Goal: Task Accomplishment & Management: Manage account settings

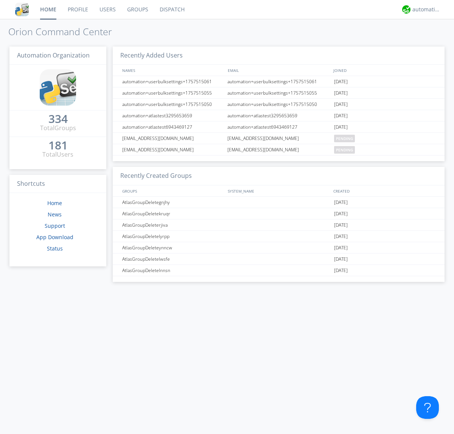
click at [107, 9] on link "Users" at bounding box center [108, 9] width 28 height 19
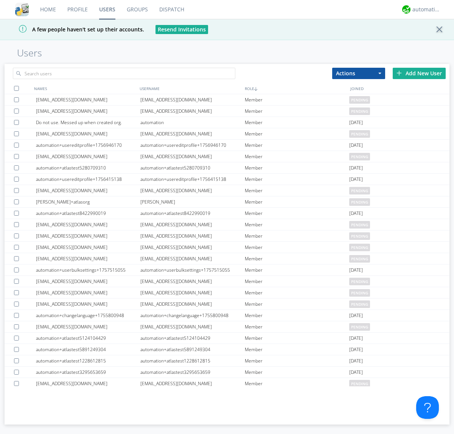
click at [419, 73] on div "Add New User" at bounding box center [418, 73] width 53 height 11
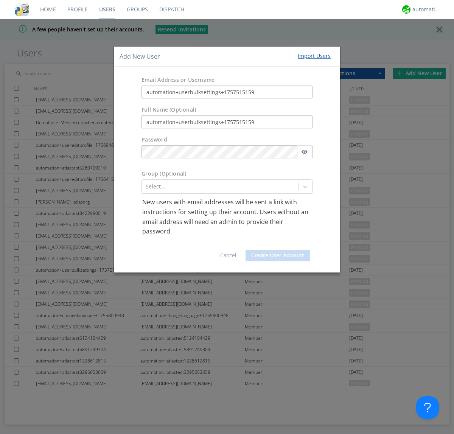
type input "automation+userbulksettings+1757515159"
click at [277, 255] on button "Create User Account" at bounding box center [277, 254] width 64 height 11
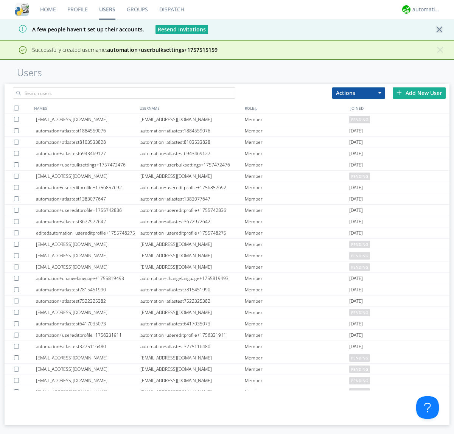
click at [419, 93] on div "Add New User" at bounding box center [418, 92] width 53 height 11
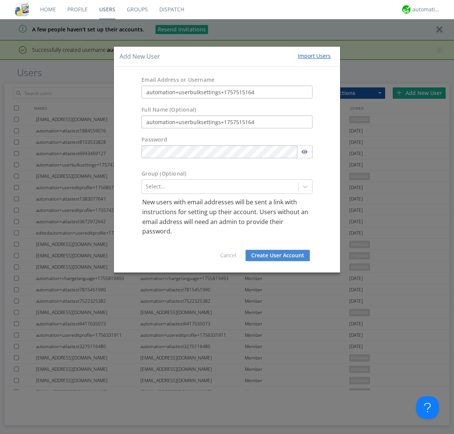
click at [277, 255] on button "Create User Account" at bounding box center [277, 254] width 64 height 11
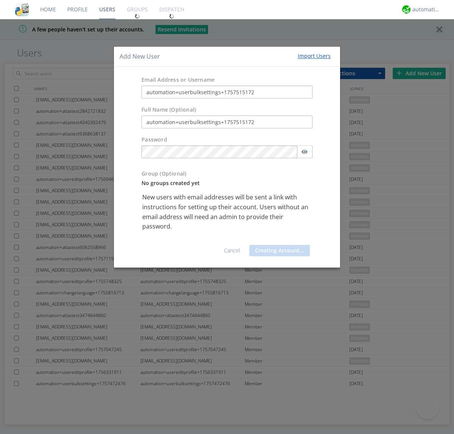
type input "automation+userbulksettings+1757515172"
click at [277, 255] on button "Creating Account..." at bounding box center [279, 250] width 60 height 11
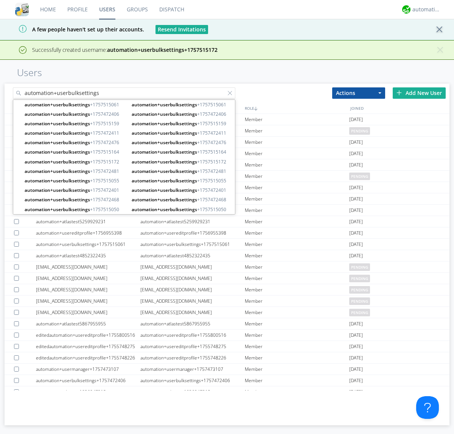
type input "automation+userbulksettings"
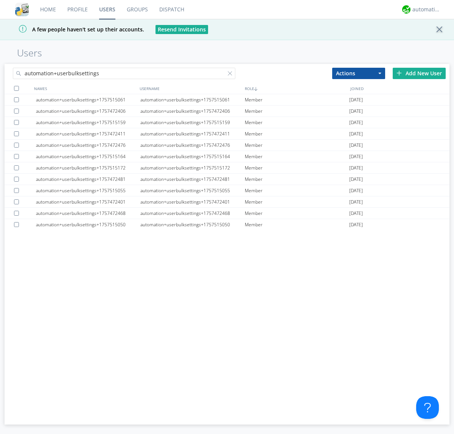
click at [16, 88] on div at bounding box center [16, 88] width 5 height 5
click at [358, 73] on button "Actions" at bounding box center [358, 73] width 53 height 11
click at [0, 0] on link "Edit Settings" at bounding box center [0, 0] width 0 height 0
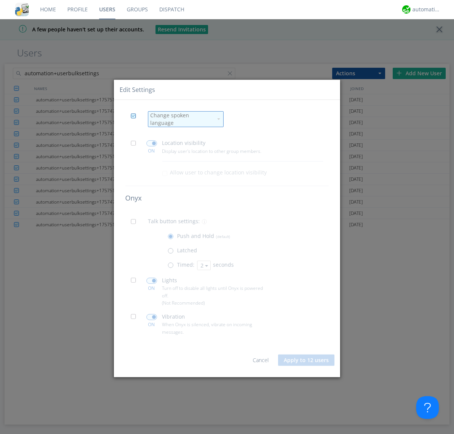
click at [181, 119] on div "Change spoken language" at bounding box center [181, 118] width 62 height 15
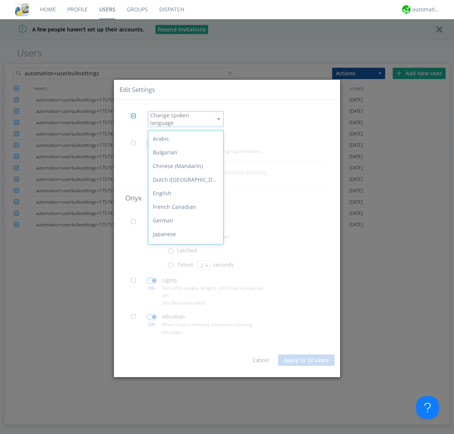
click at [135, 142] on span at bounding box center [135, 144] width 9 height 9
click at [0, 0] on input "checkbox" at bounding box center [0, 0] width 0 height 0
click at [151, 140] on span at bounding box center [151, 143] width 11 height 6
click at [0, 0] on input "checkbox" at bounding box center [0, 0] width 0 height 0
click at [135, 221] on span at bounding box center [135, 223] width 9 height 9
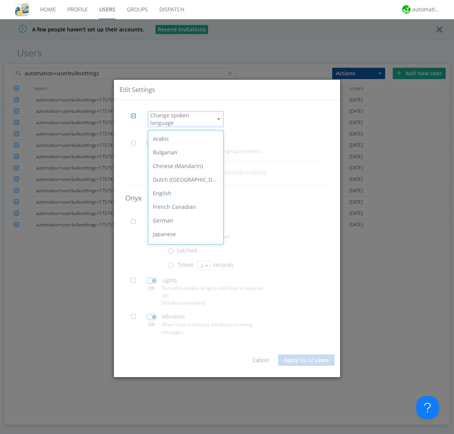
click at [0, 0] on input "checkbox" at bounding box center [0, 0] width 0 height 0
click at [172, 264] on span at bounding box center [171, 266] width 9 height 9
click at [0, 0] on input "radio" at bounding box center [0, 0] width 0 height 0
click at [203, 262] on button "2" at bounding box center [204, 264] width 14 height 9
click at [0, 0] on link "3" at bounding box center [0, 0] width 0 height 0
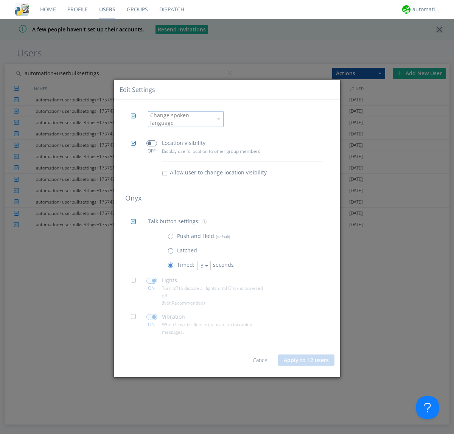
click at [135, 279] on span at bounding box center [135, 281] width 9 height 9
click at [0, 0] on input "checkbox" at bounding box center [0, 0] width 0 height 0
click at [151, 277] on span at bounding box center [151, 280] width 11 height 6
click at [0, 0] on input "checkbox" at bounding box center [0, 0] width 0 height 0
click at [135, 316] on span at bounding box center [135, 318] width 9 height 9
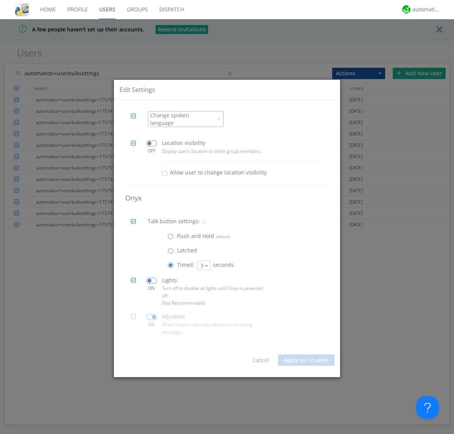
click at [0, 0] on input "checkbox" at bounding box center [0, 0] width 0 height 0
click at [151, 314] on span at bounding box center [151, 317] width 11 height 6
click at [0, 0] on input "checkbox" at bounding box center [0, 0] width 0 height 0
click at [107, 9] on link "Users" at bounding box center [107, 9] width 28 height 19
